Goal: Information Seeking & Learning: Learn about a topic

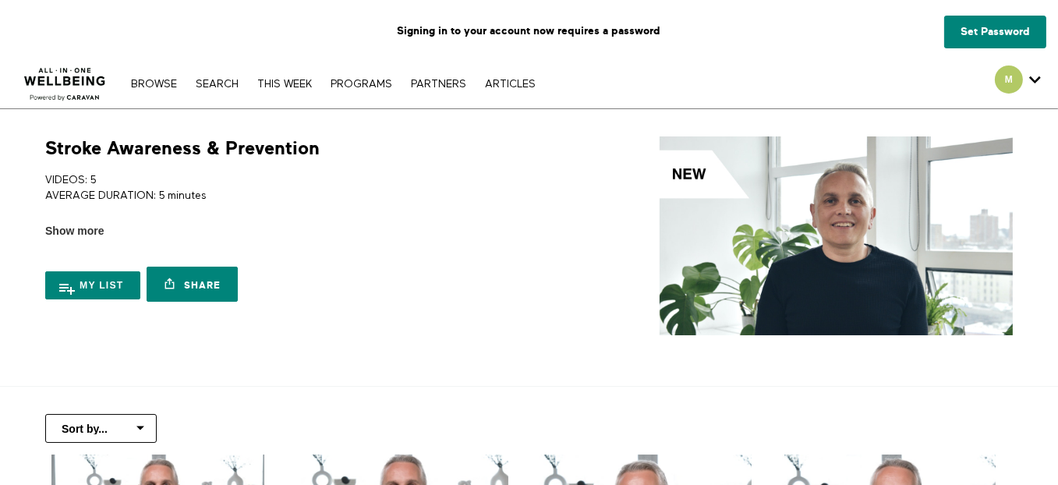
scroll to position [390, 0]
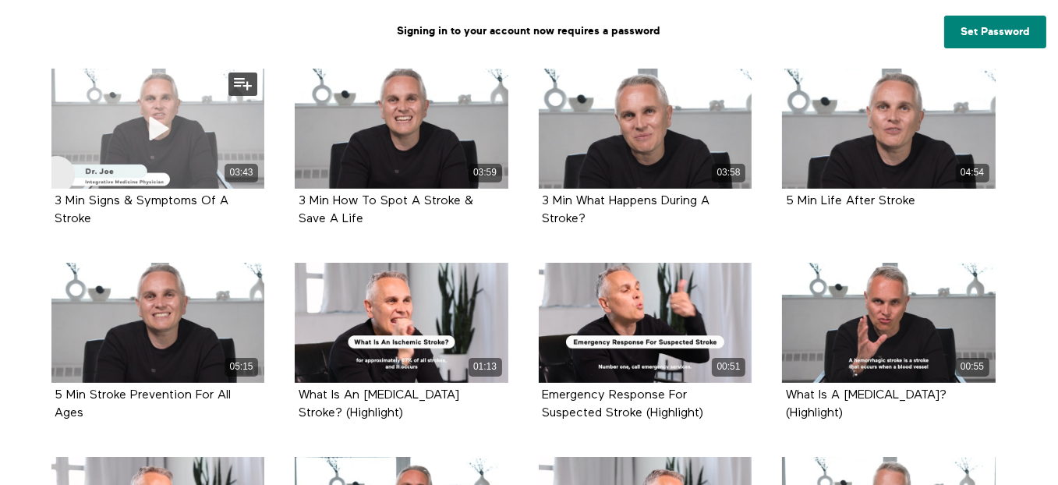
click at [174, 154] on div "03:43" at bounding box center [158, 129] width 214 height 120
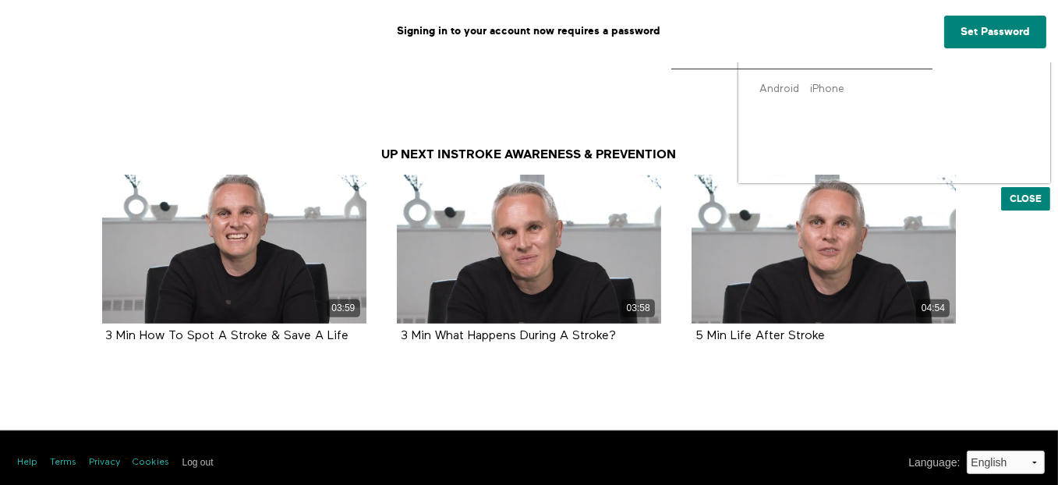
scroll to position [686, 0]
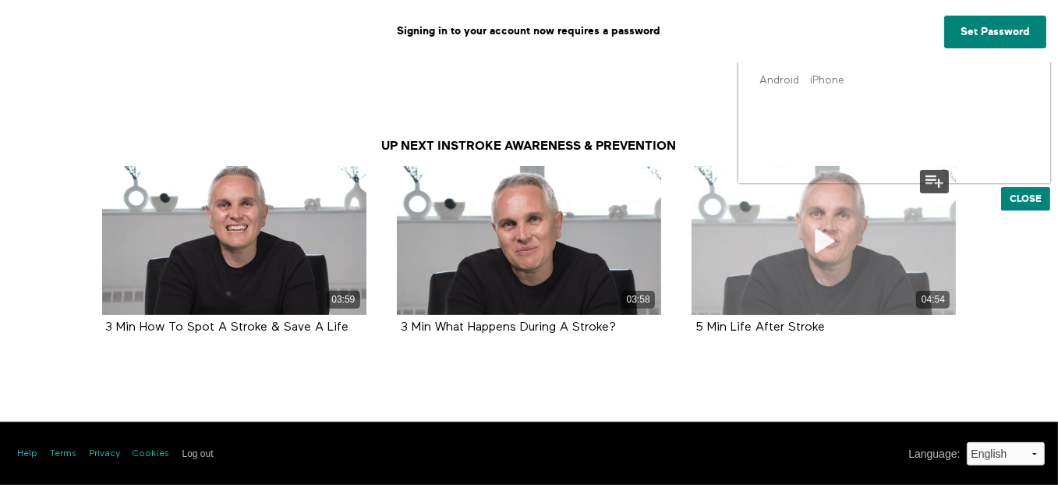
click at [913, 242] on div "04:54" at bounding box center [824, 240] width 264 height 149
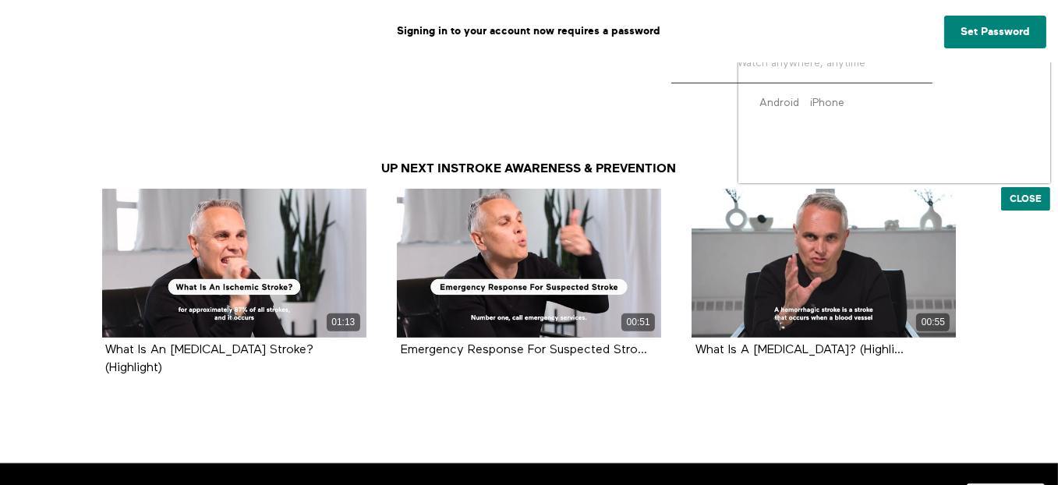
scroll to position [686, 0]
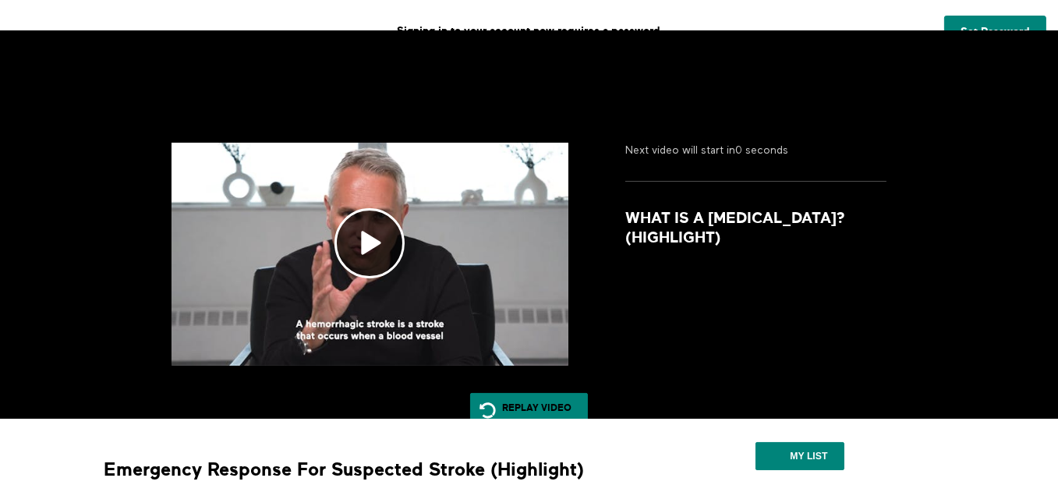
scroll to position [234, 0]
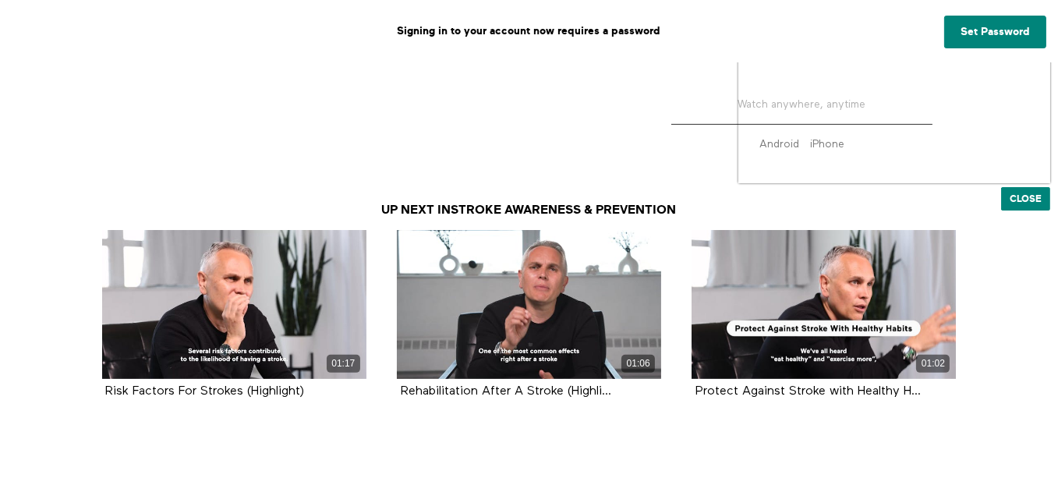
scroll to position [624, 0]
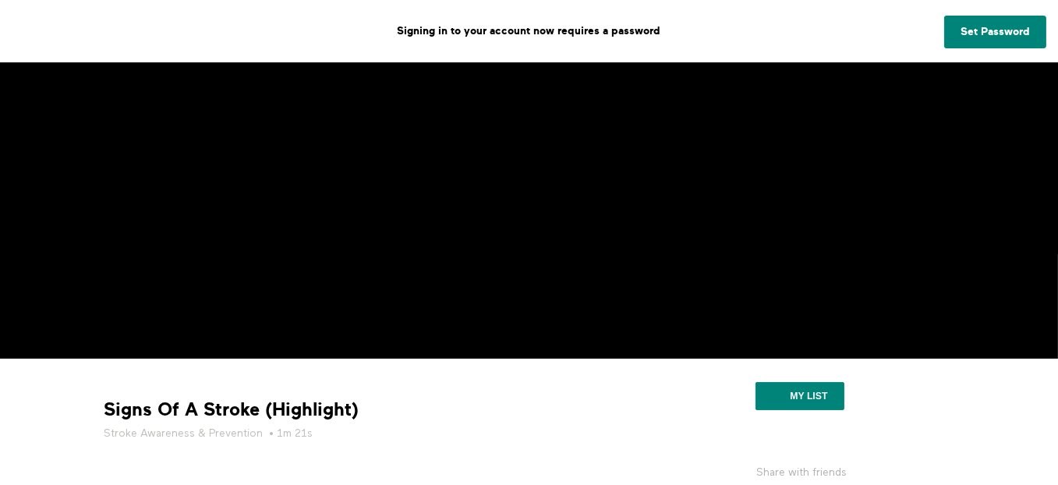
scroll to position [156, 0]
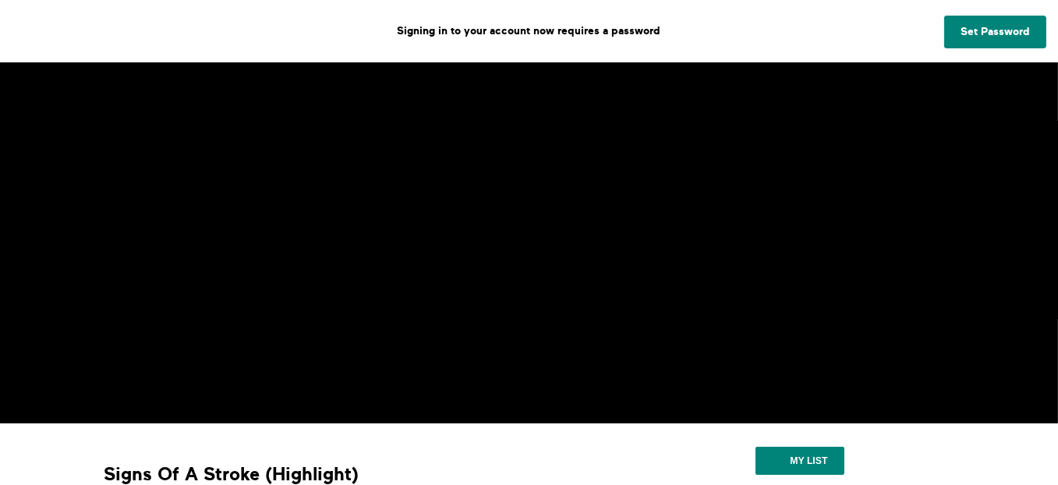
scroll to position [0, 0]
